Goal: Find specific page/section

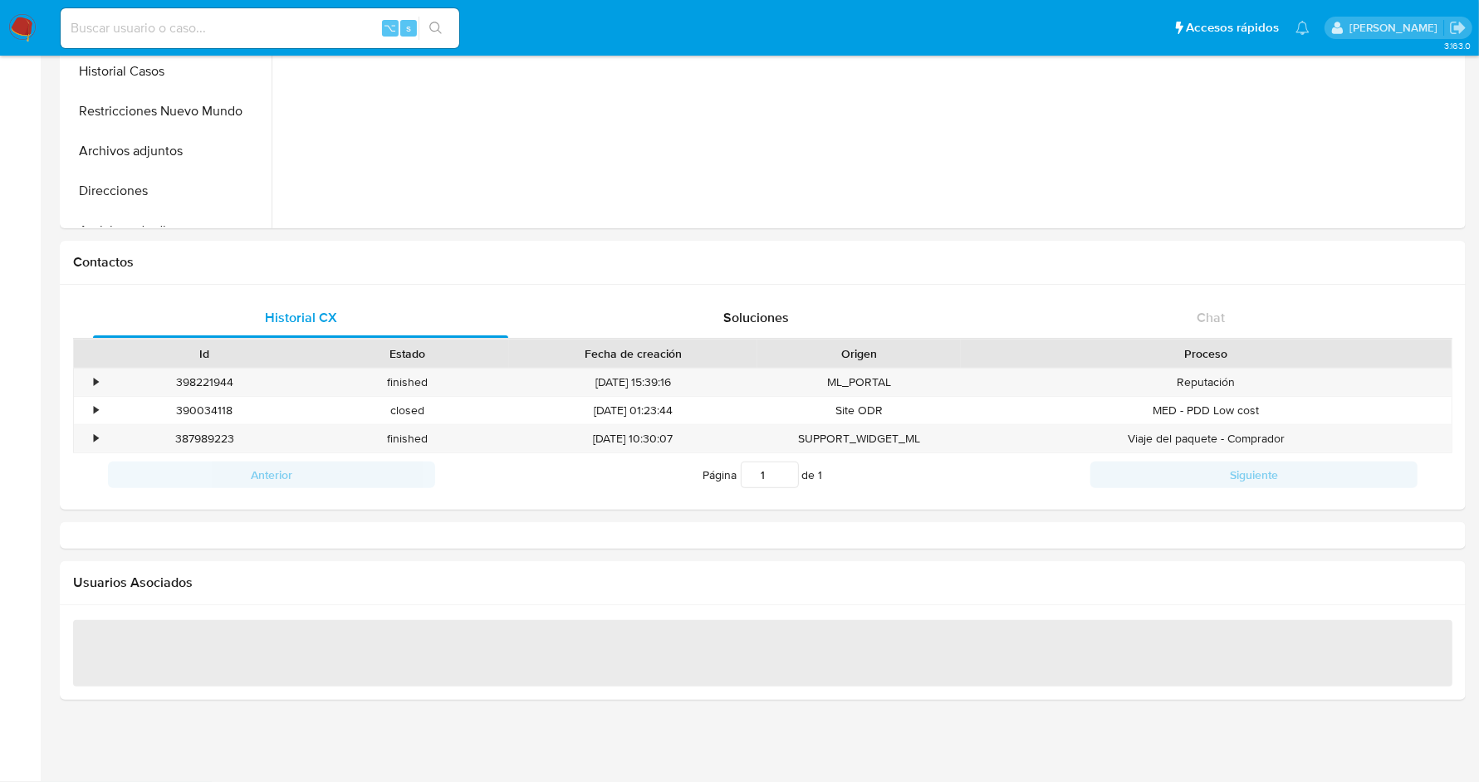
select select "10"
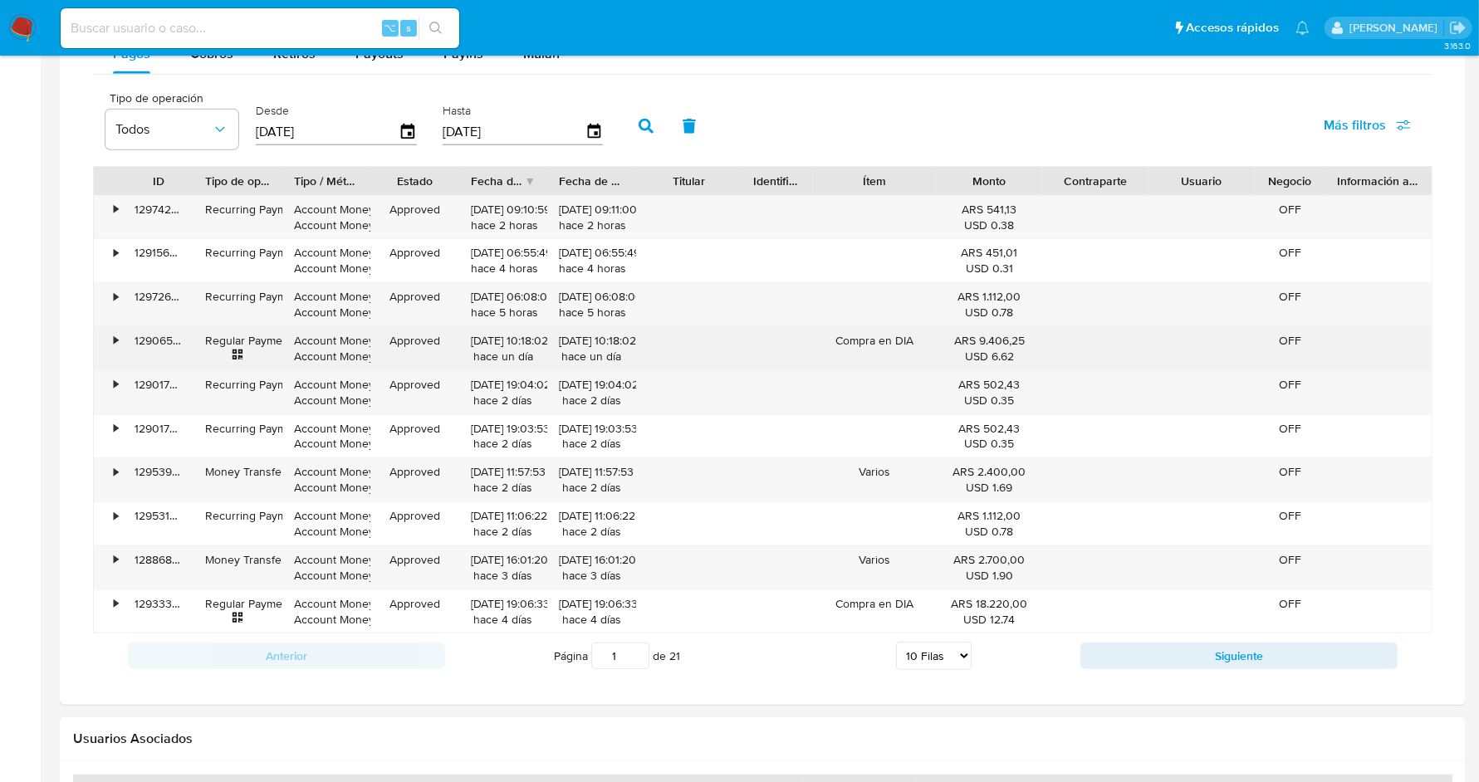
scroll to position [1108, 0]
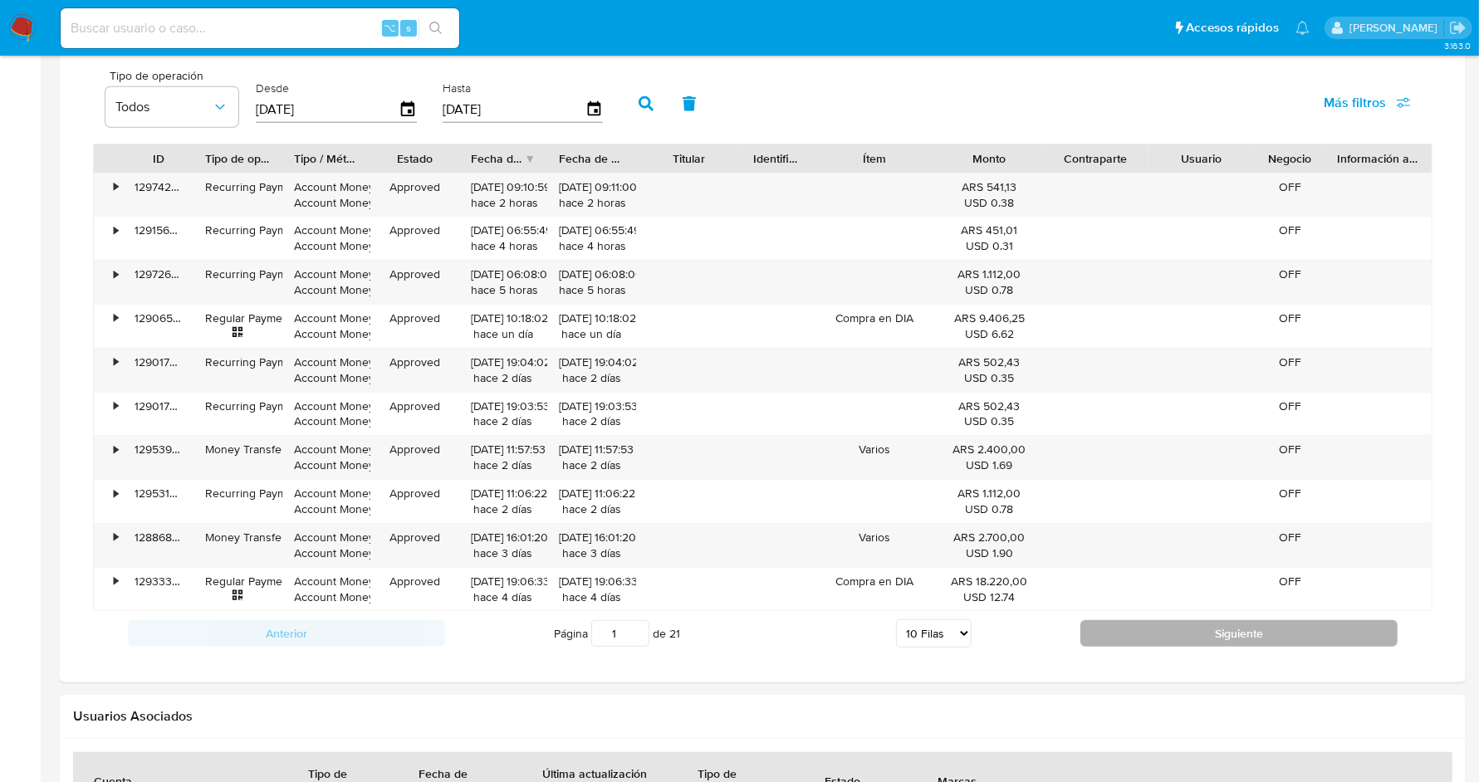
click at [1175, 620] on button "Siguiente" at bounding box center [1238, 633] width 317 height 27
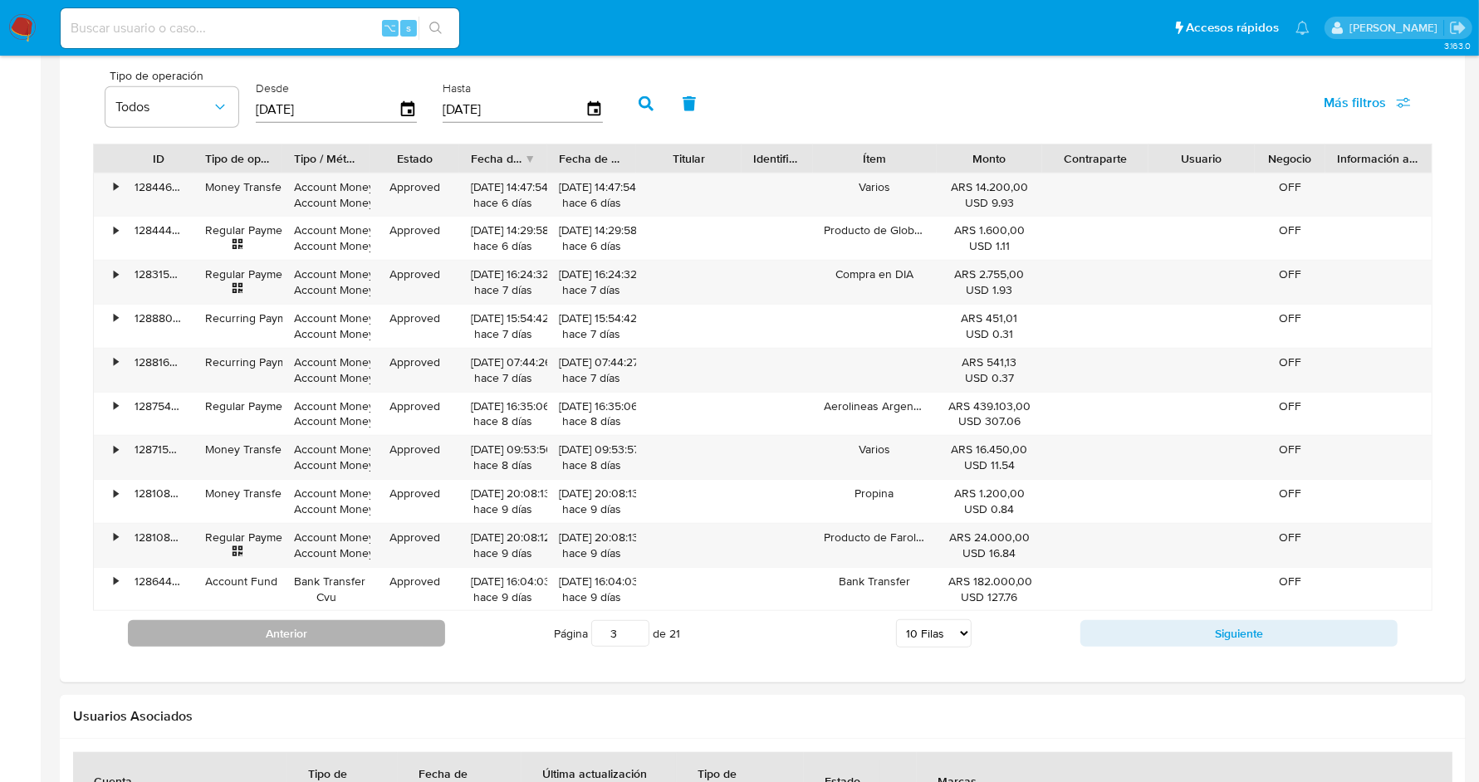
click at [315, 625] on button "Anterior" at bounding box center [286, 633] width 317 height 27
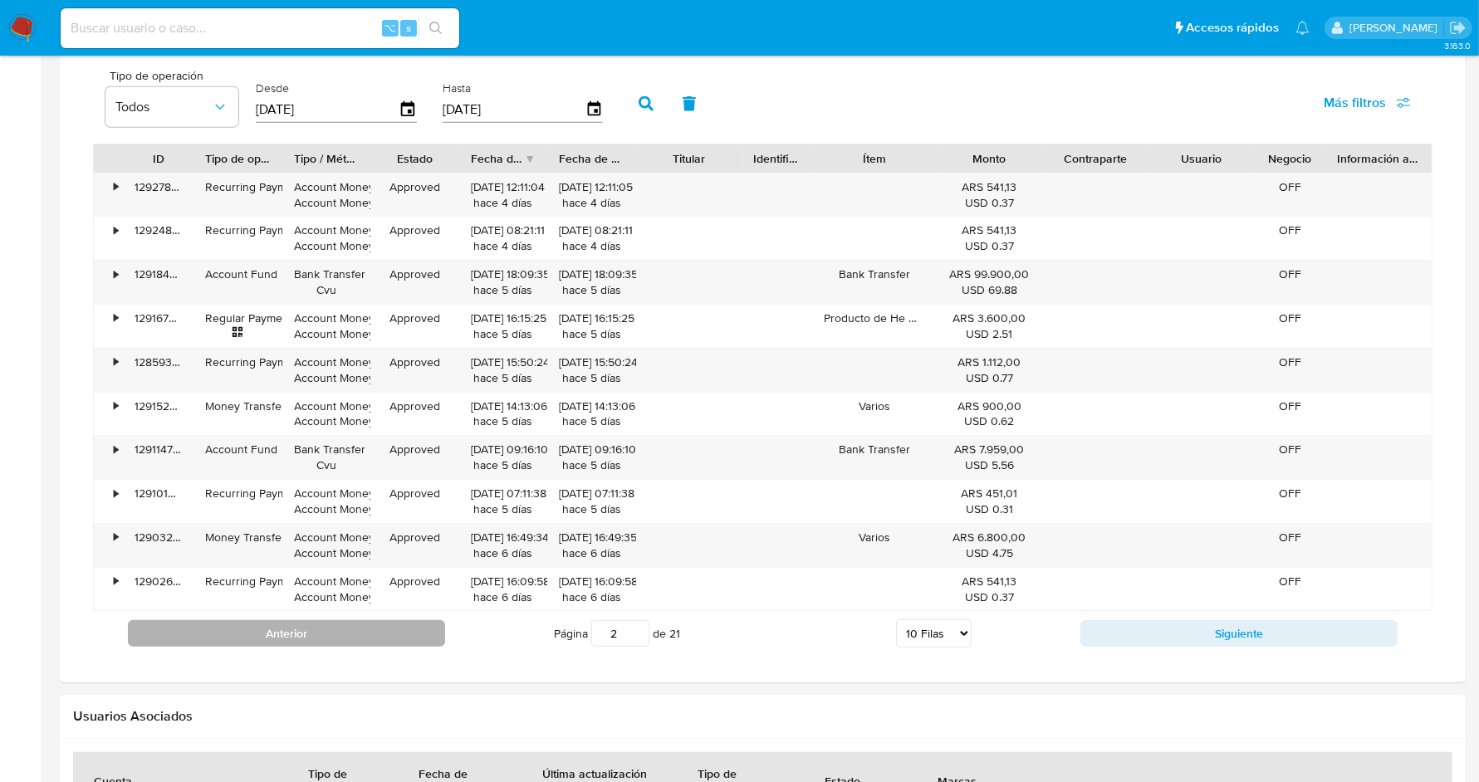
click at [315, 625] on button "Anterior" at bounding box center [286, 633] width 317 height 27
type input "1"
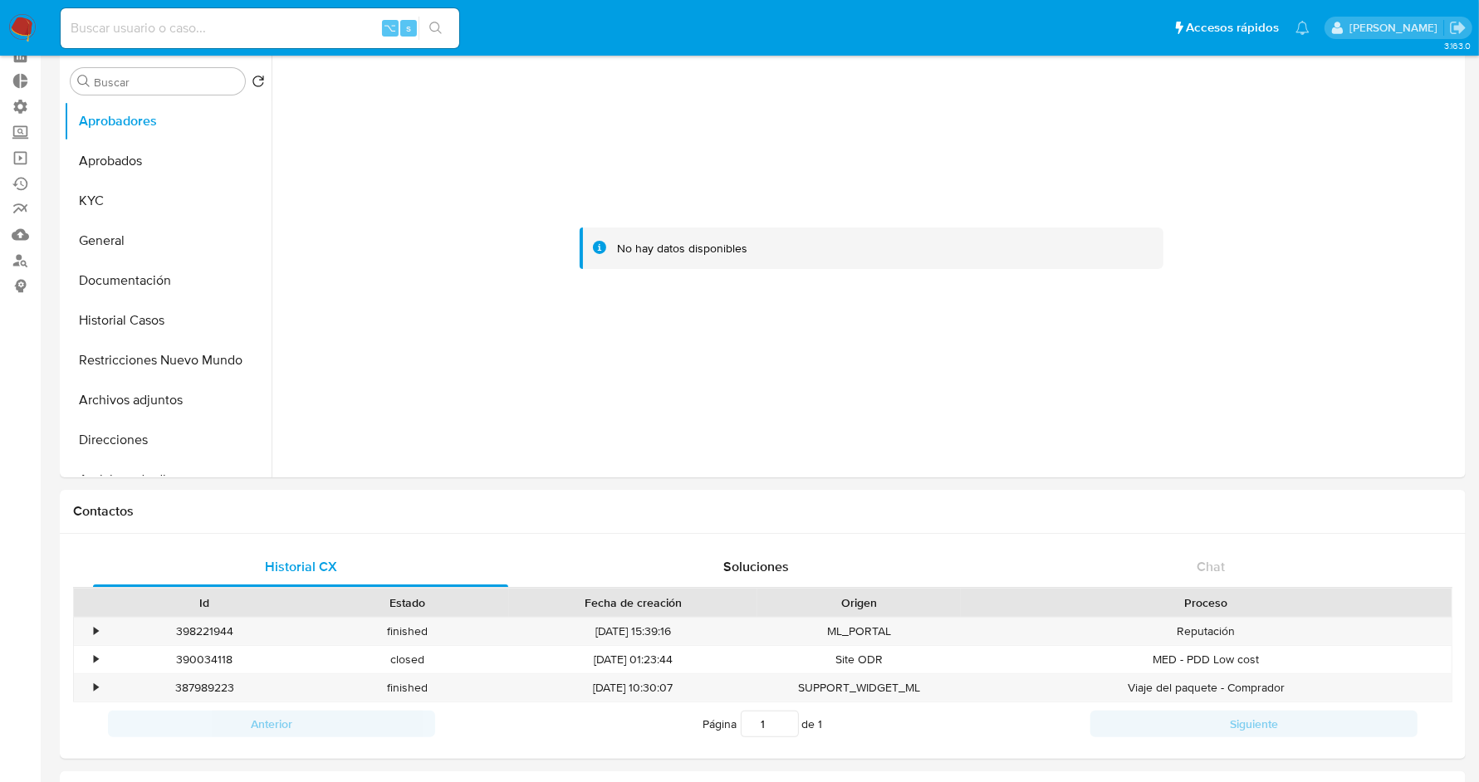
scroll to position [0, 0]
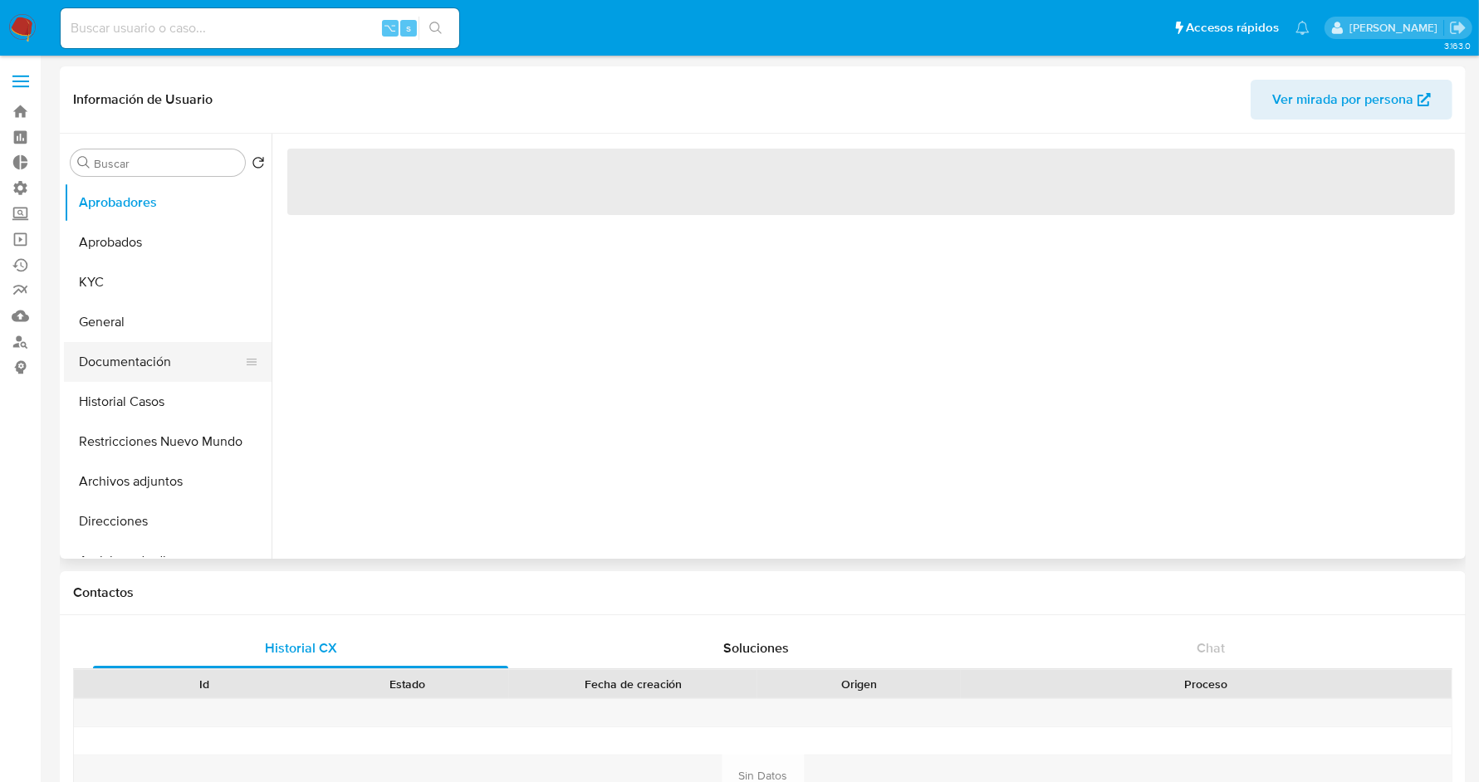
click at [150, 366] on button "Documentación" at bounding box center [161, 362] width 194 height 40
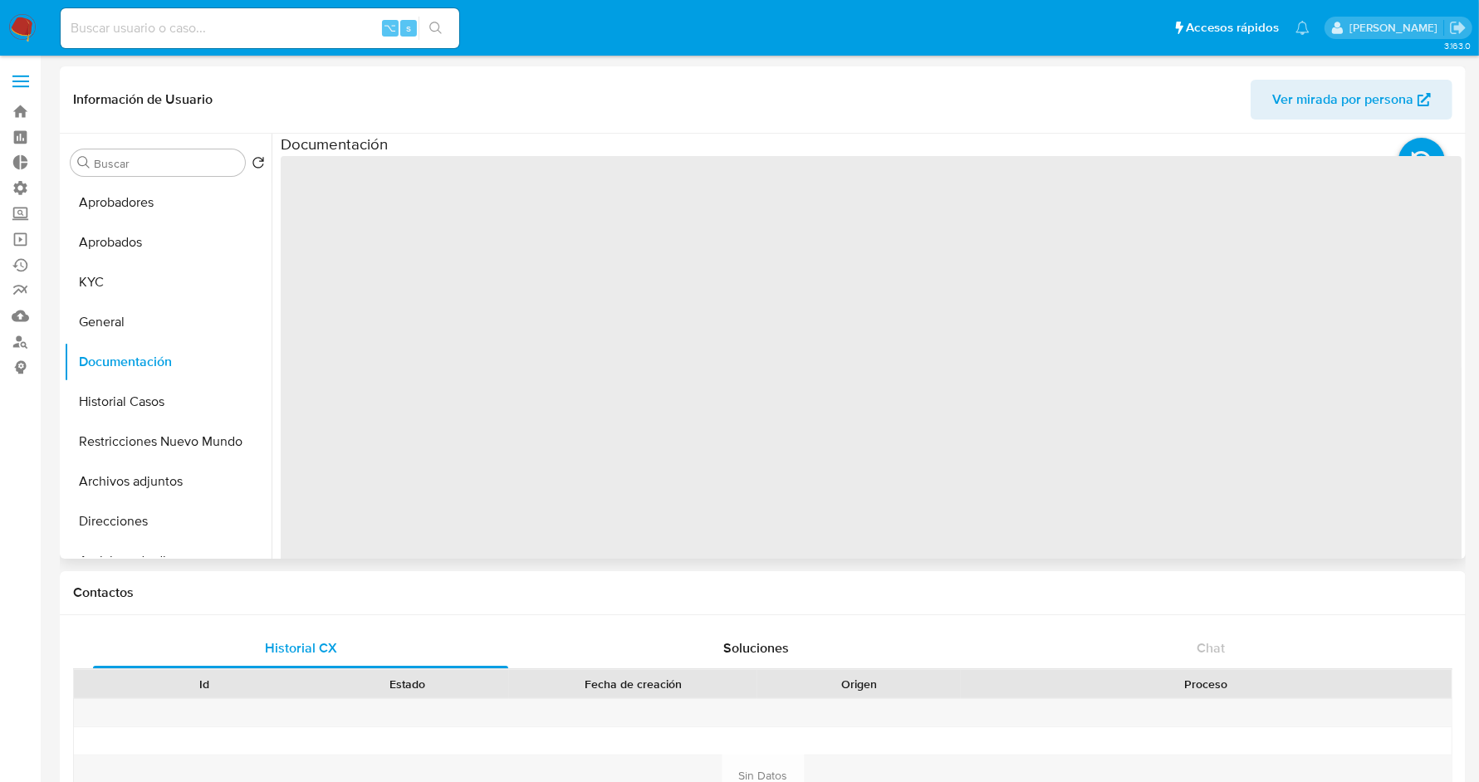
select select "10"
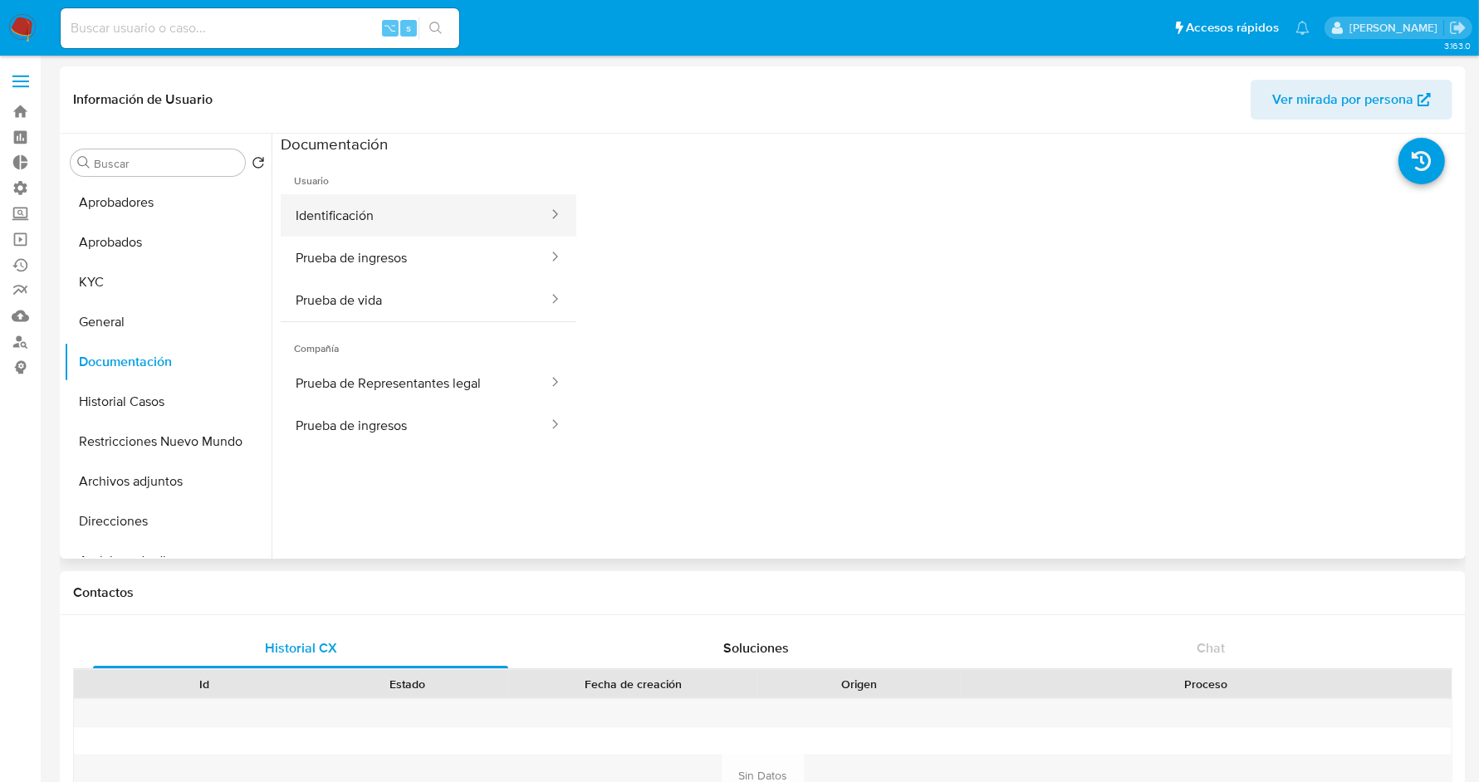
click at [379, 219] on button "Identificación" at bounding box center [415, 215] width 269 height 42
